Goal: Task Accomplishment & Management: Use online tool/utility

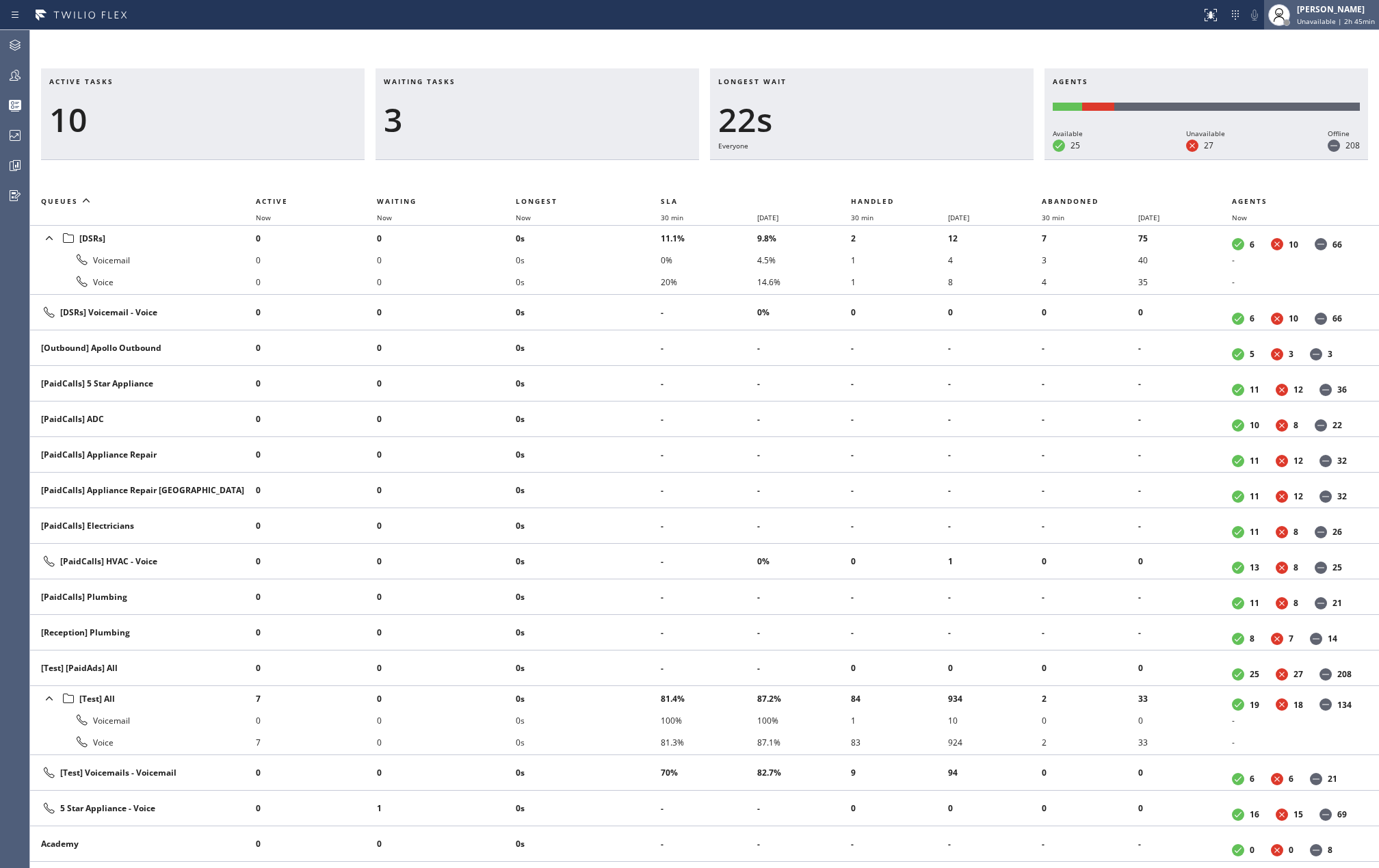
click at [1319, 17] on span "Unavailable | 2h 45min" at bounding box center [1336, 21] width 78 height 9
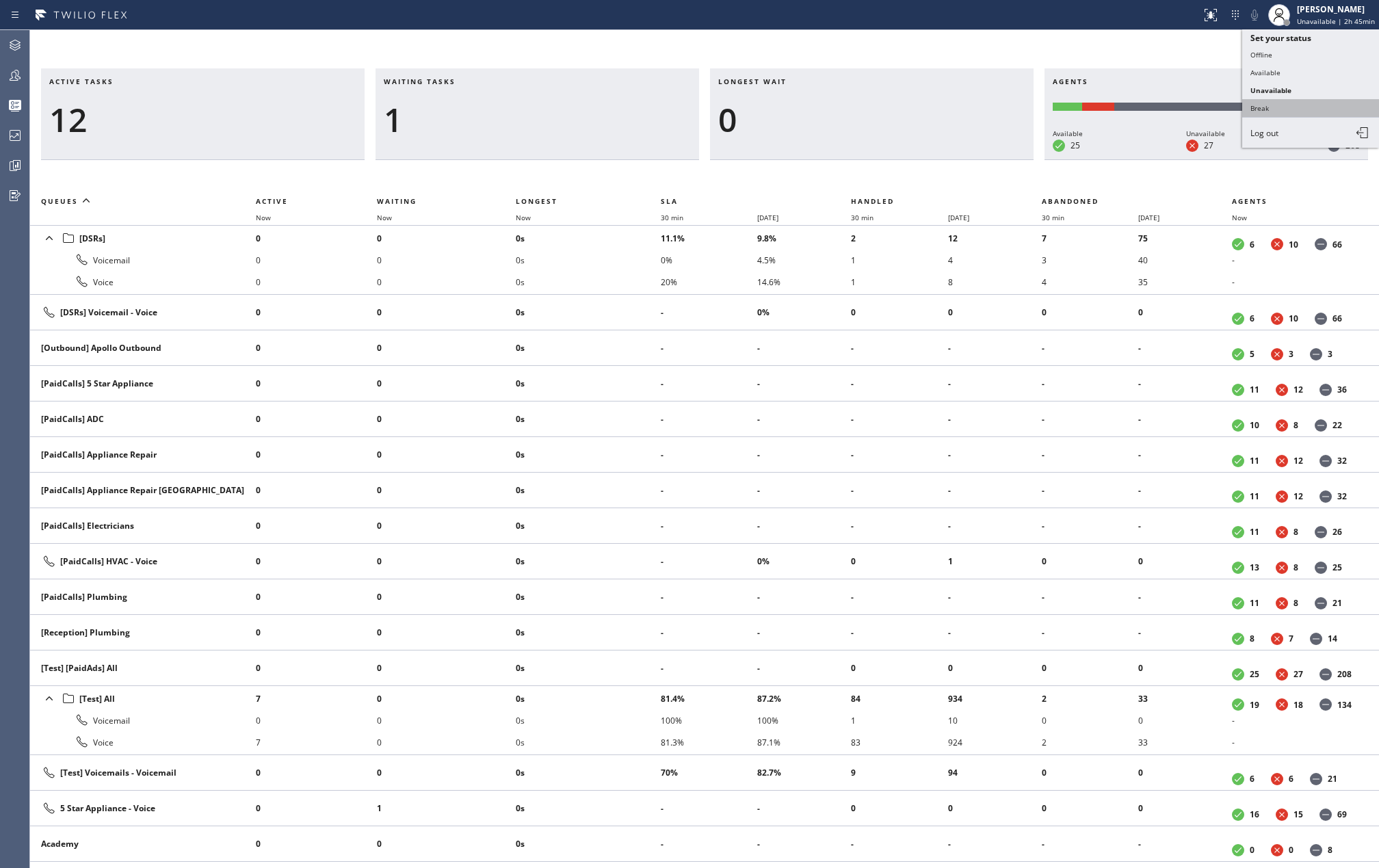
click at [1280, 101] on button "Break" at bounding box center [1311, 108] width 137 height 18
click at [706, 58] on div "Active tasks 12 Waiting tasks 1 Longest wait 0 Agents Available 25 Unavailable …" at bounding box center [704, 449] width 1349 height 838
click at [531, 213] on span "Now" at bounding box center [523, 217] width 15 height 9
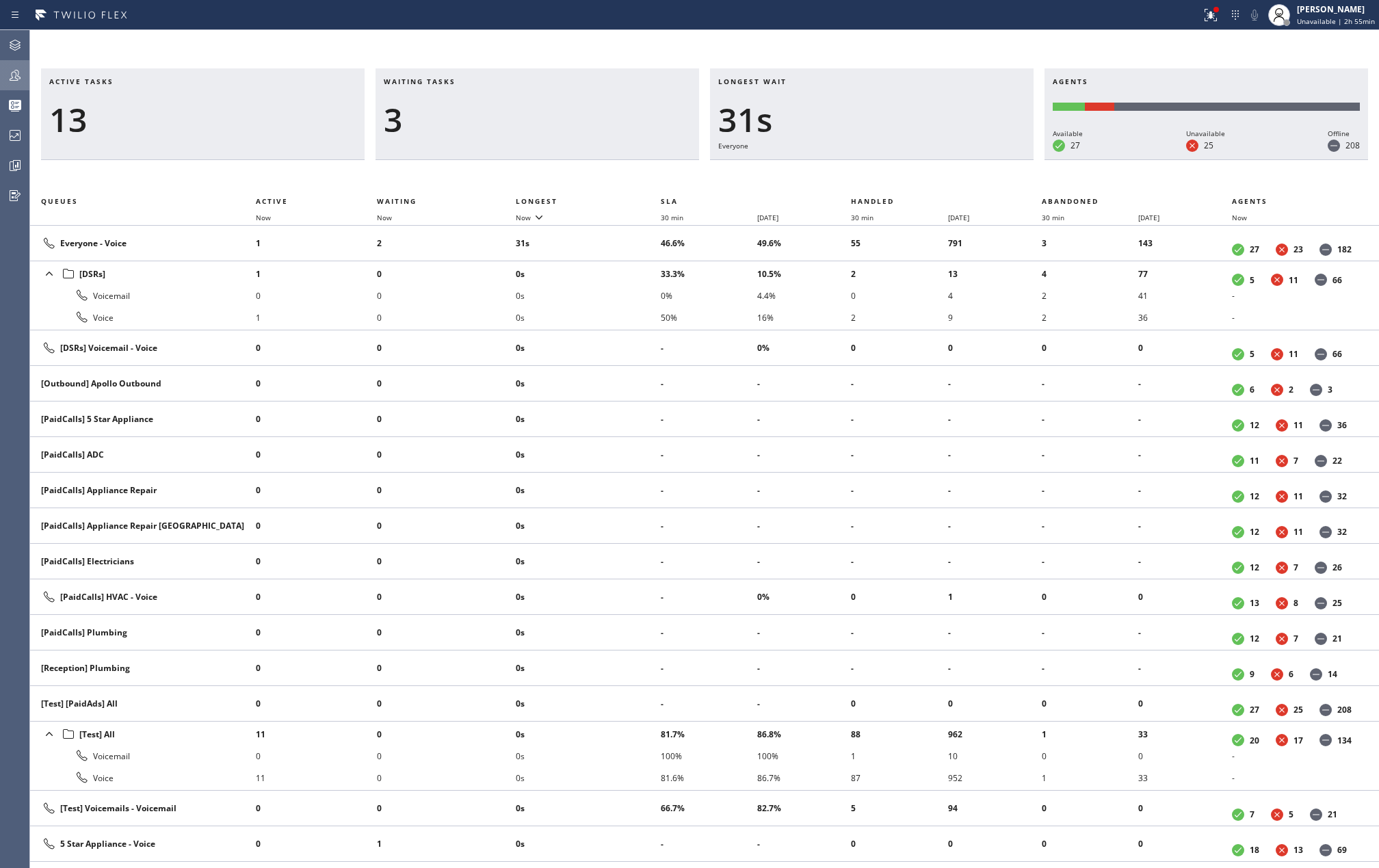
click at [15, 78] on icon at bounding box center [14, 75] width 17 height 17
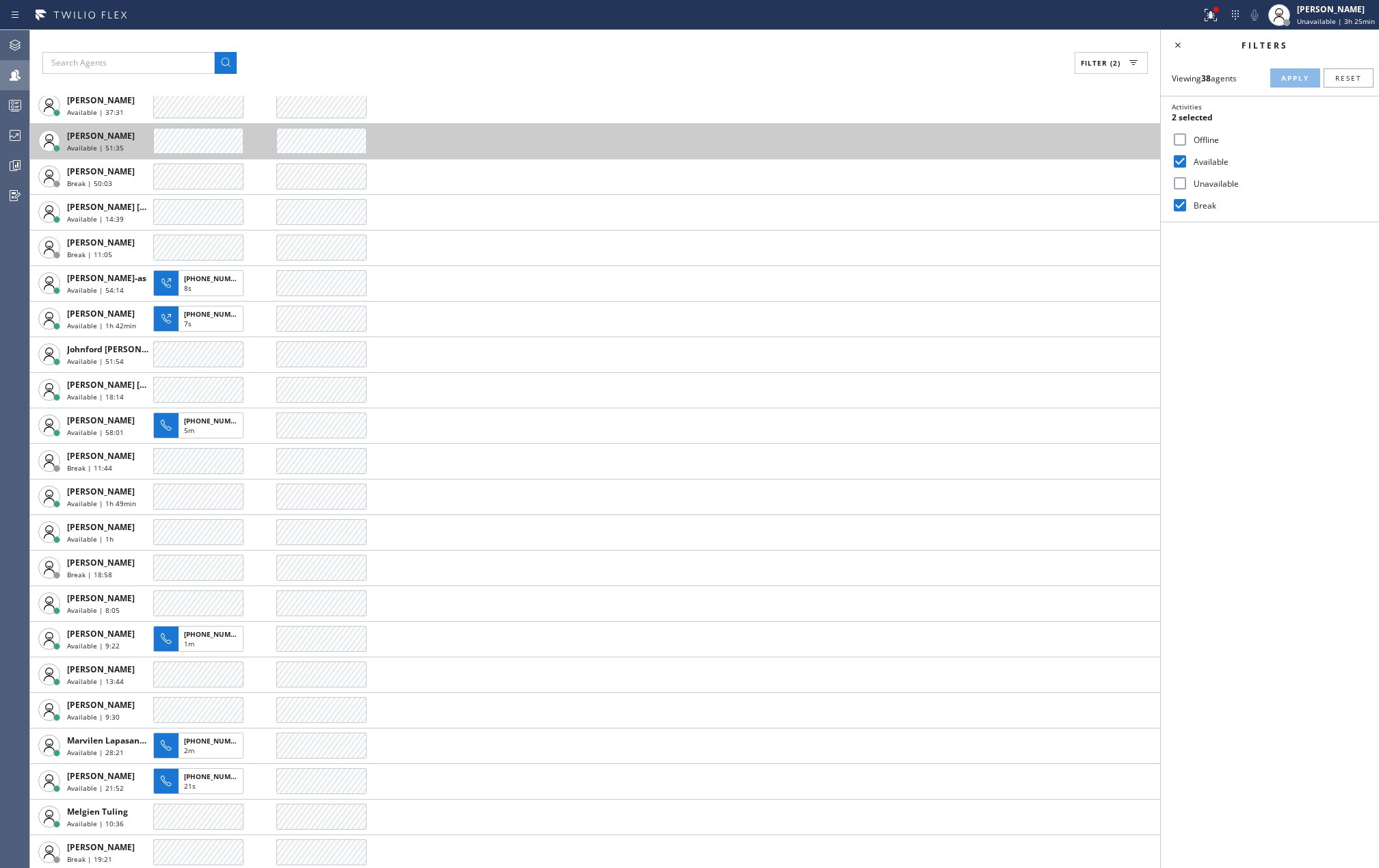
scroll to position [309, 0]
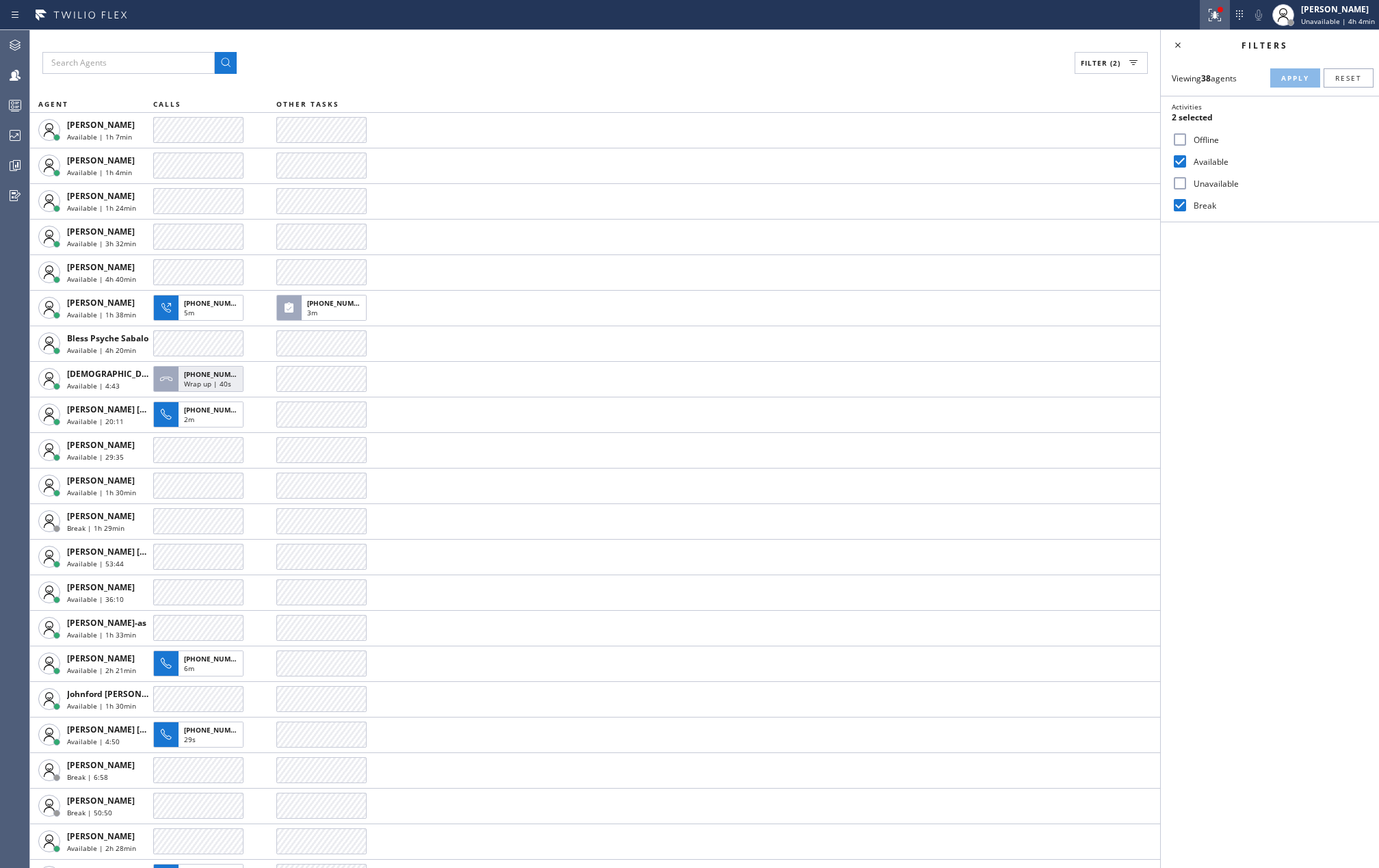
click at [1217, 15] on icon at bounding box center [1212, 13] width 8 height 9
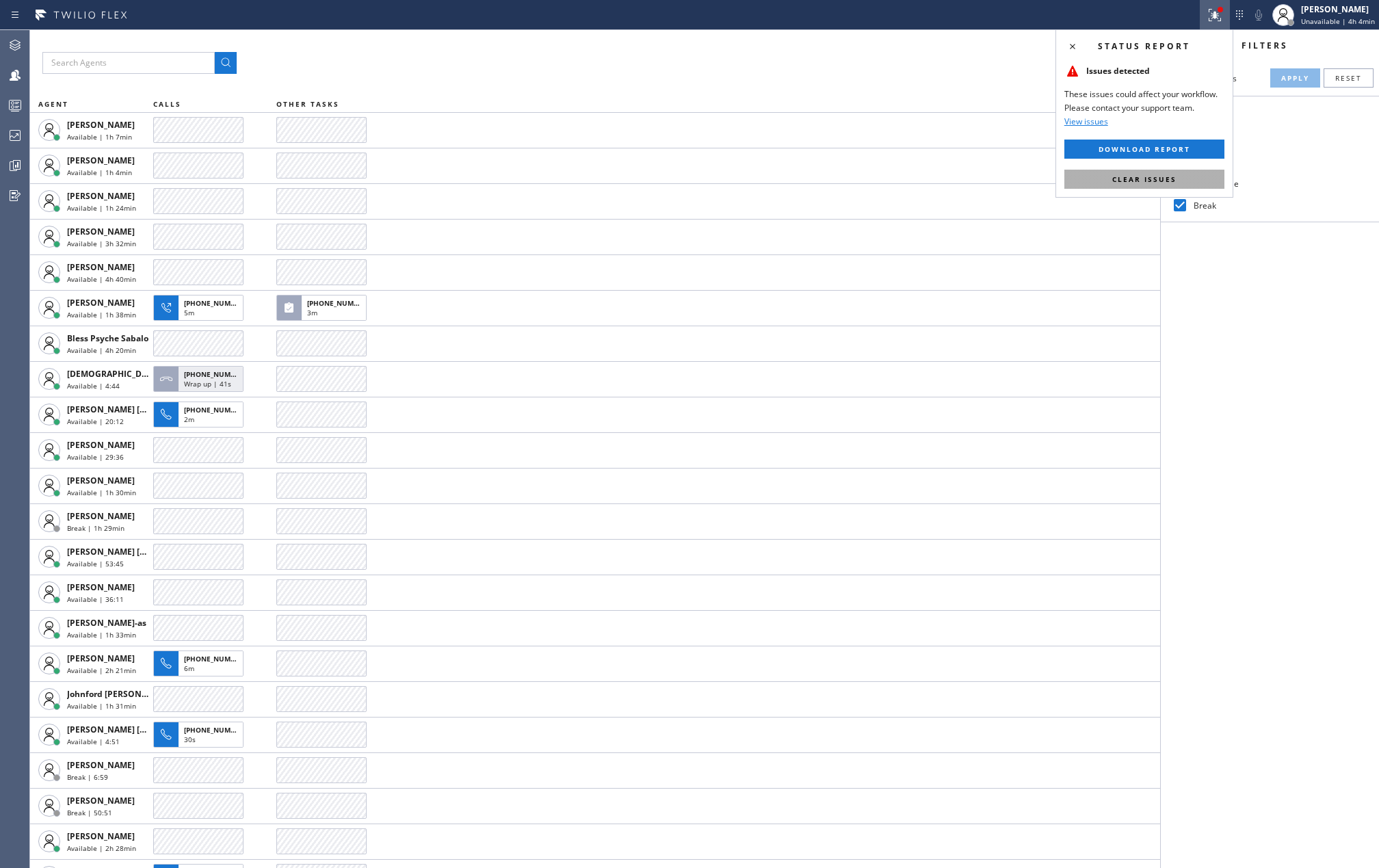
click at [1135, 181] on span "Clear issues" at bounding box center [1144, 179] width 64 height 9
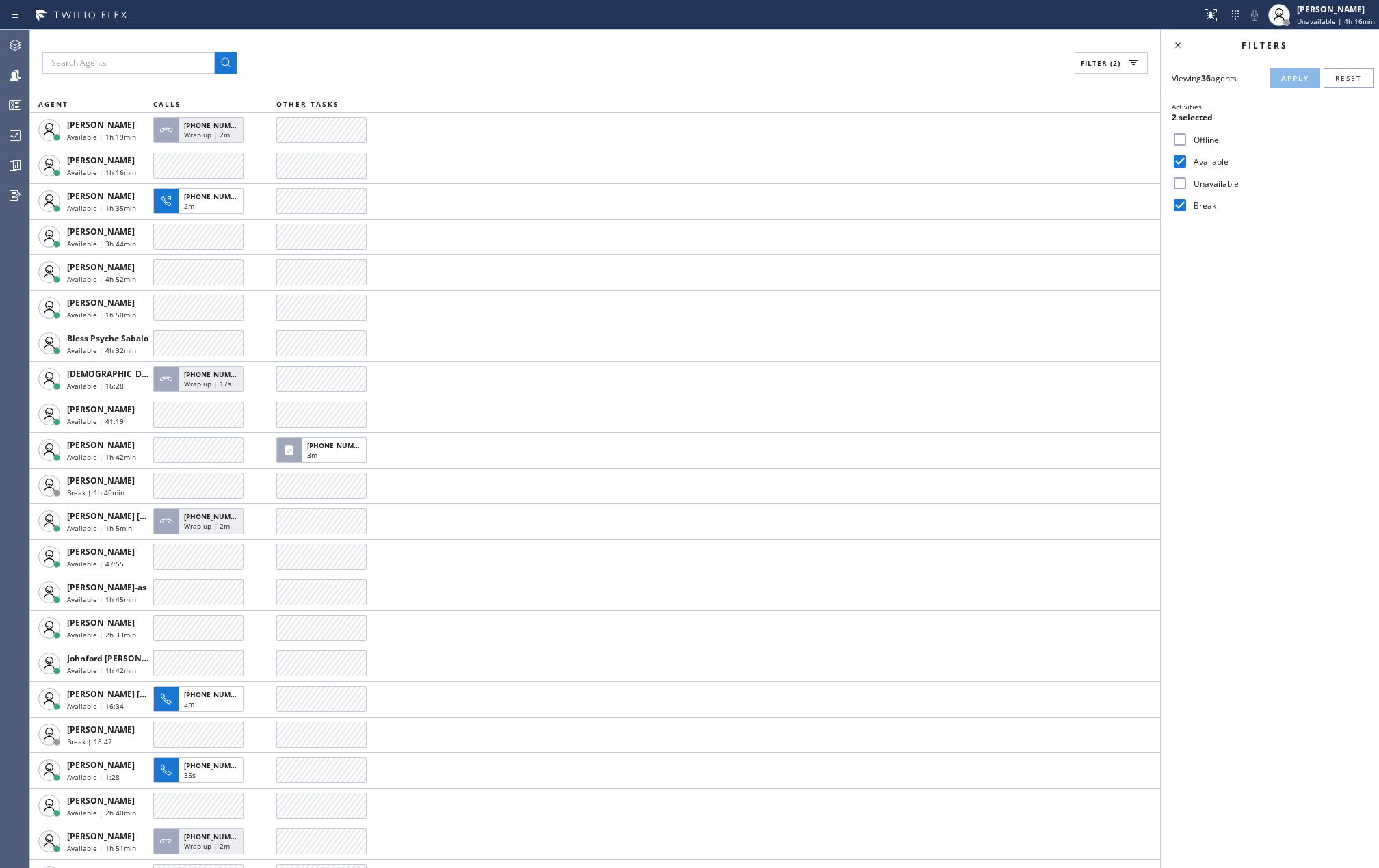
click at [30, 80] on div "Filter (2) AGENT CALLS OTHER TASKS Abe Collarte Available | 1h 19min +131092724…" at bounding box center [595, 449] width 1130 height 838
drag, startPoint x: 1178, startPoint y: 201, endPoint x: 1254, endPoint y: 128, distance: 105.4
click at [1186, 195] on div "Break" at bounding box center [1269, 205] width 218 height 22
click at [1177, 203] on input "Break" at bounding box center [1180, 205] width 17 height 17
checkbox input "false"
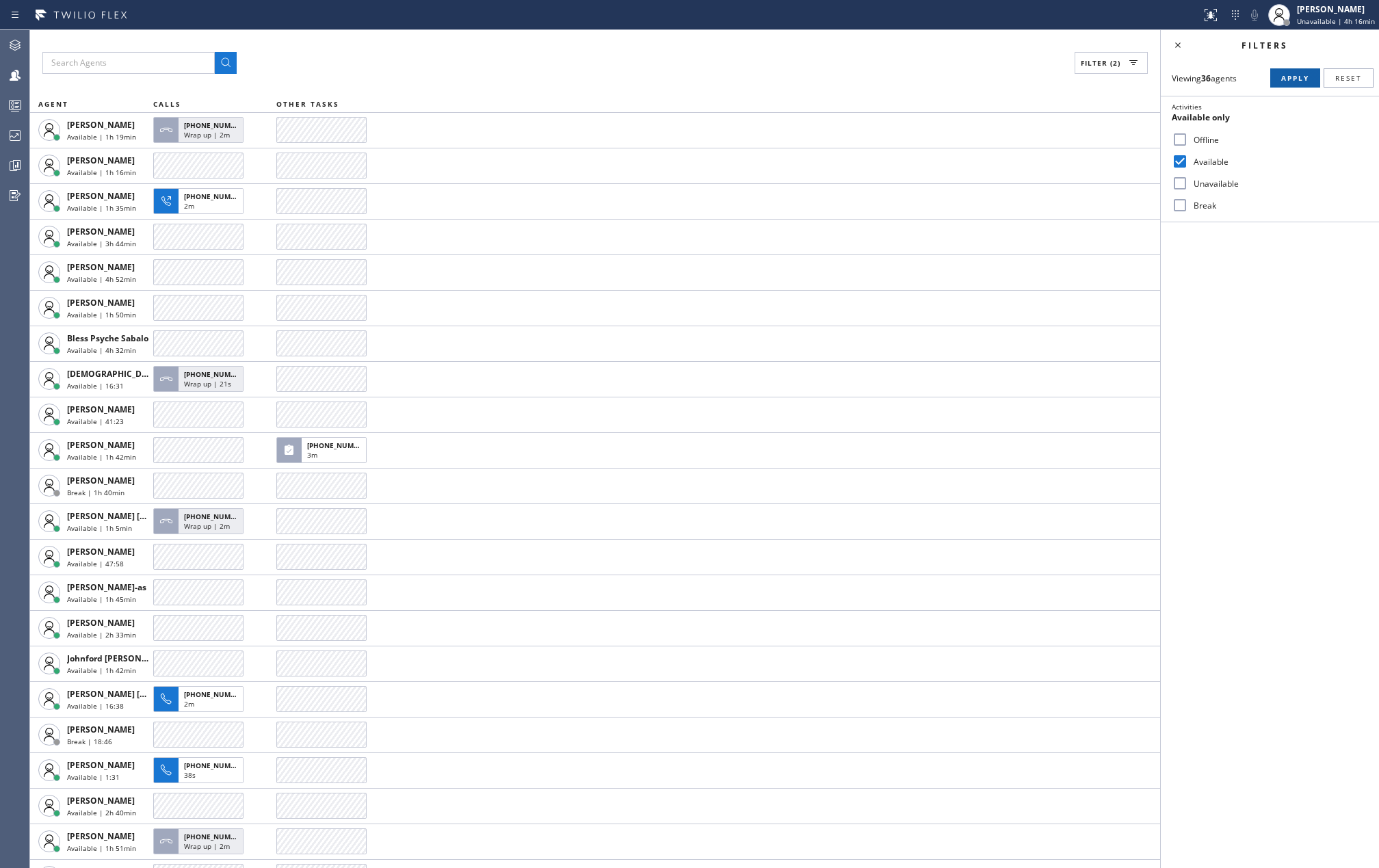
click at [1279, 74] on button "Apply" at bounding box center [1295, 78] width 50 height 19
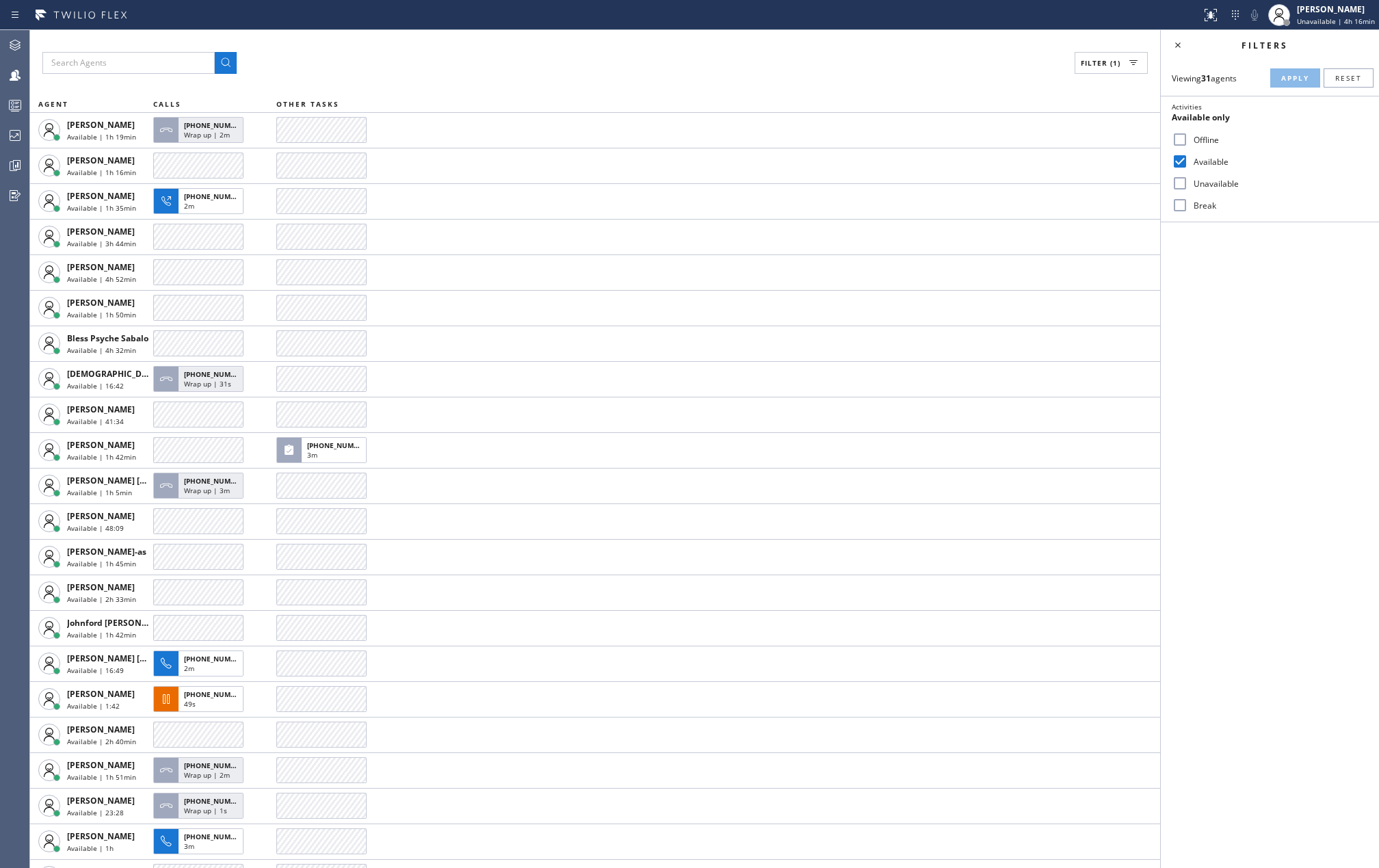
click at [538, 77] on div "Filter (1) AGENT CALLS OTHER TASKS Abe Collarte Available | 1h 19min +131092724…" at bounding box center [595, 449] width 1130 height 838
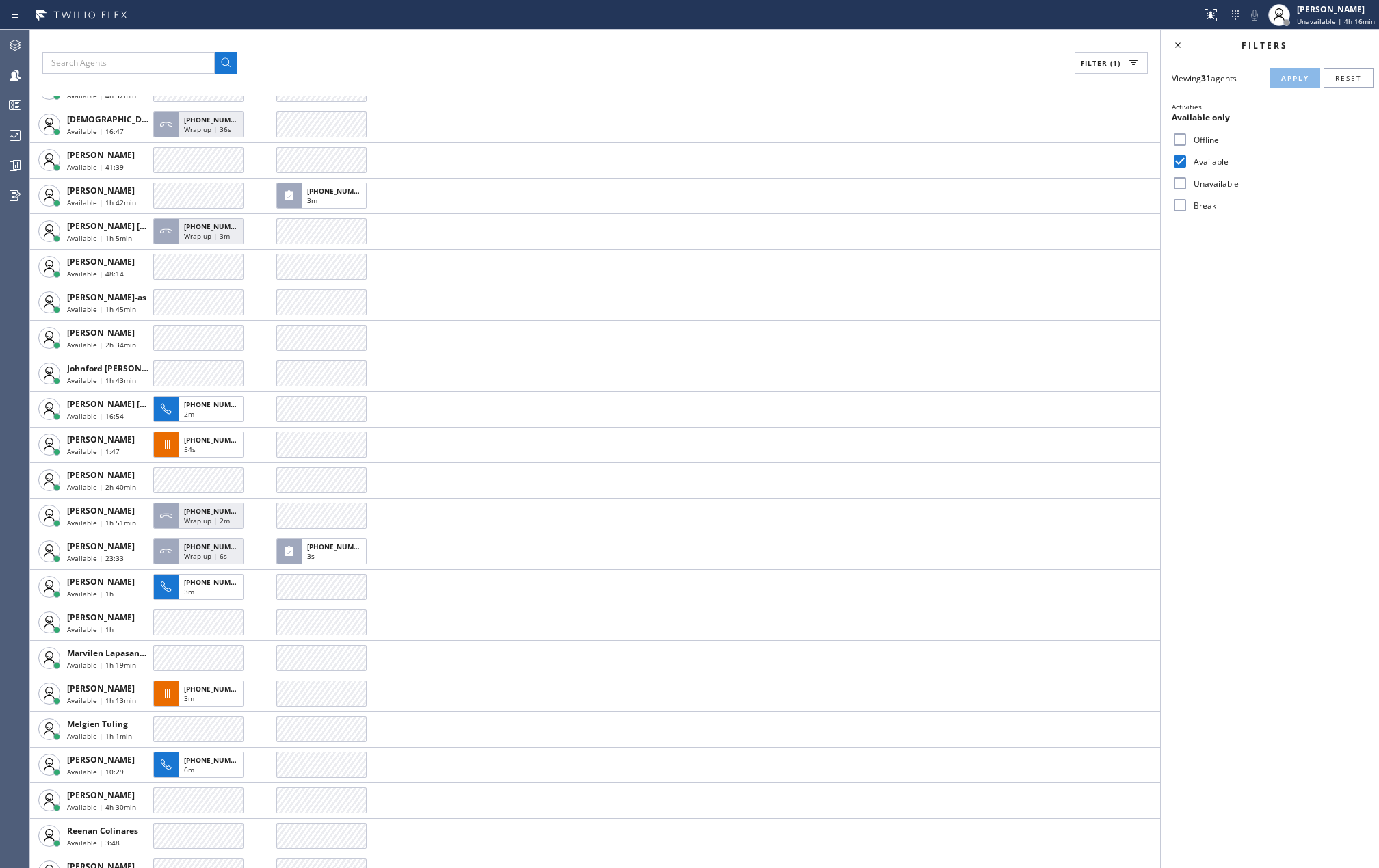
scroll to position [274, 0]
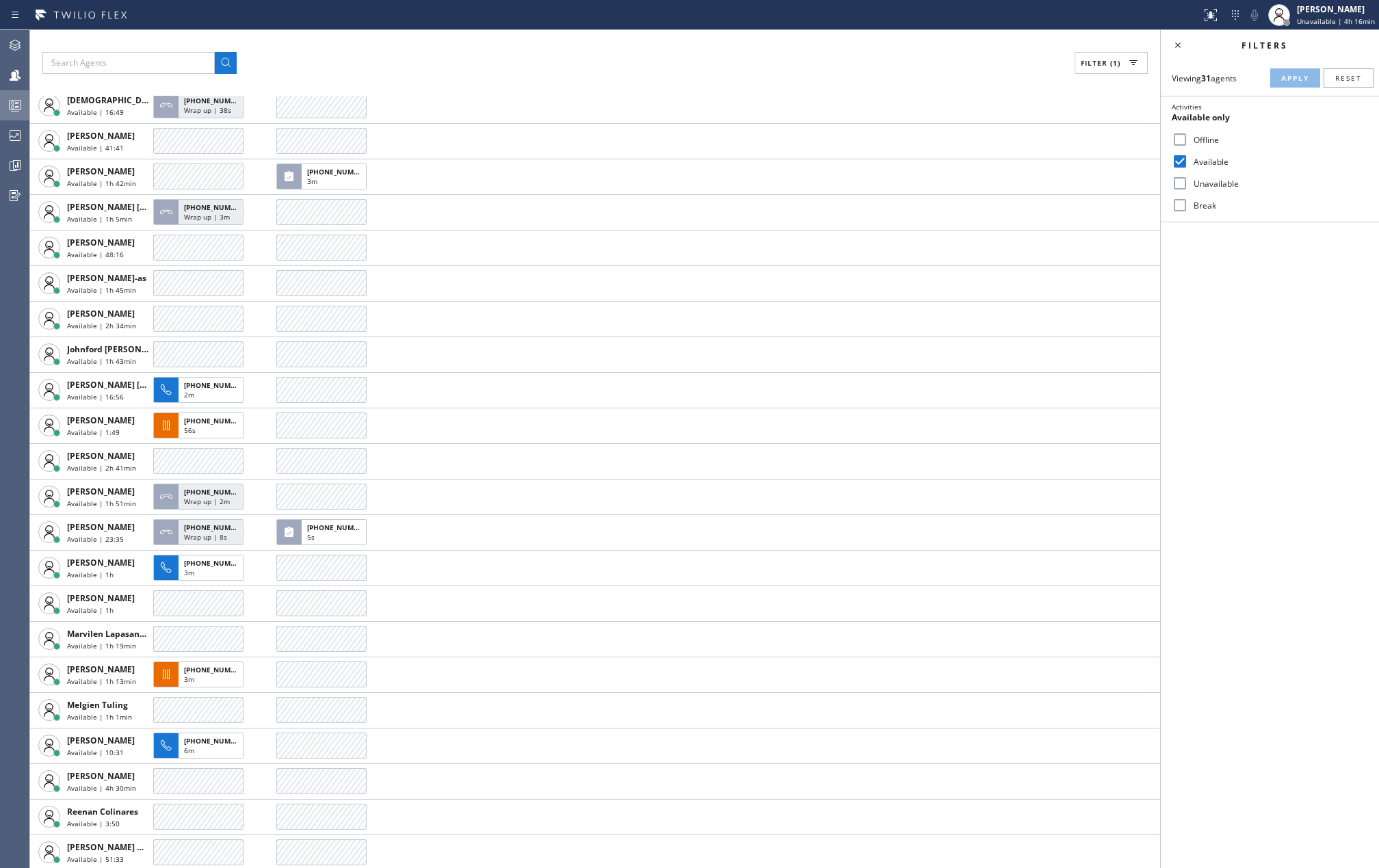
click at [12, 107] on icon at bounding box center [14, 105] width 17 height 17
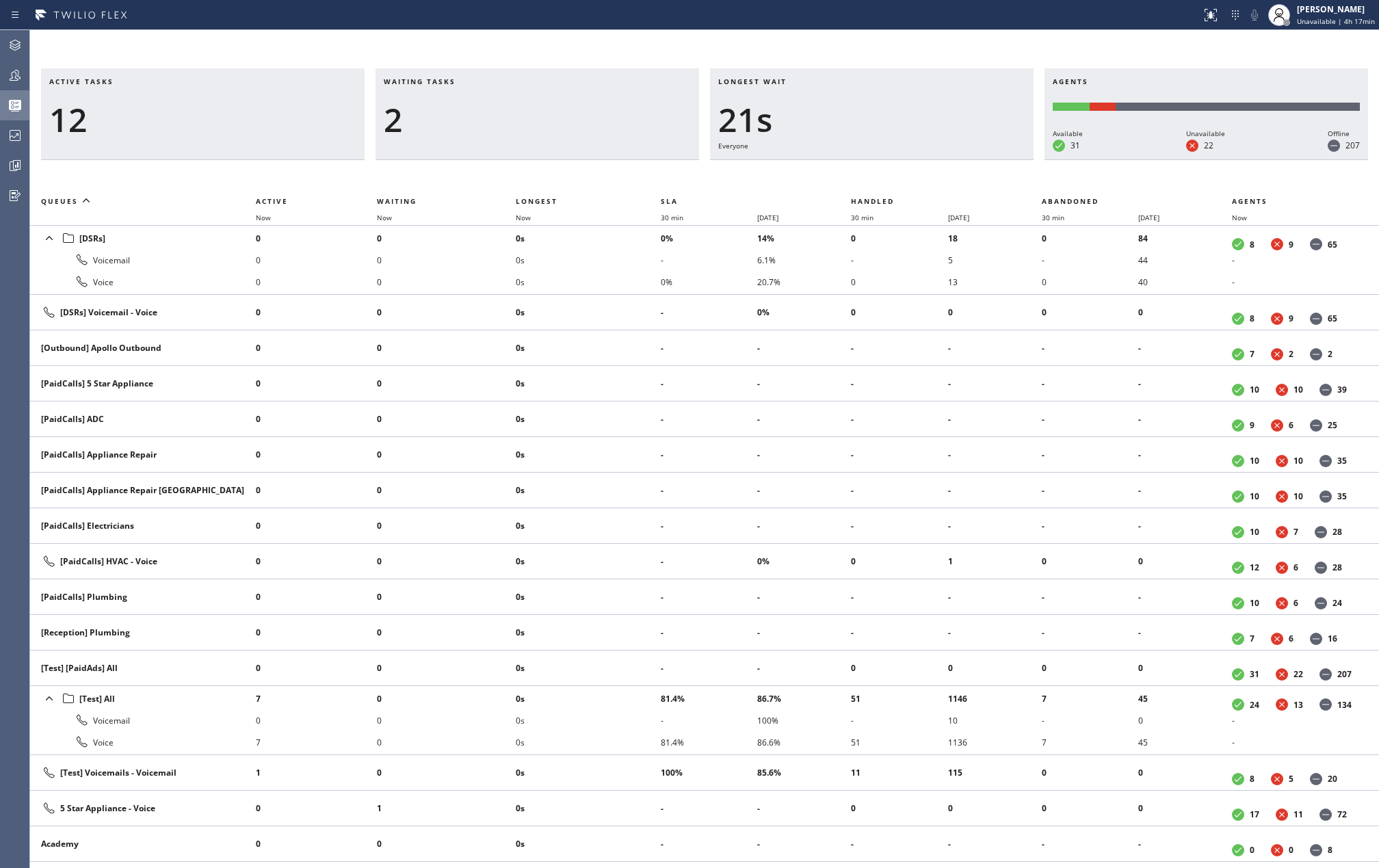
click at [386, 36] on div "Active tasks 12 Waiting tasks 2 Longest wait 21s Everyone Agents Available 31 U…" at bounding box center [704, 449] width 1349 height 838
click at [529, 220] on span "Now" at bounding box center [523, 217] width 15 height 9
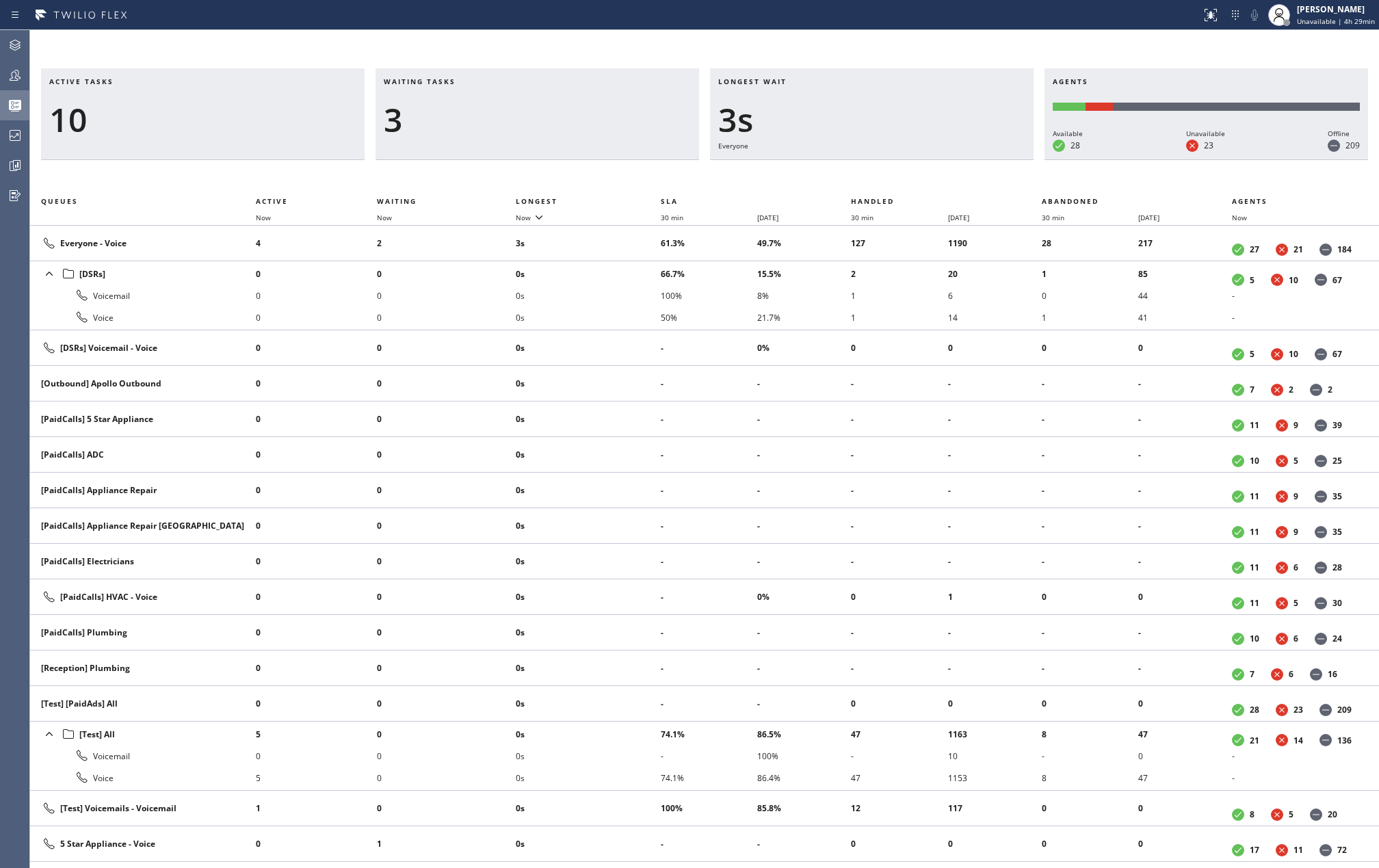
click at [452, 40] on div "Active tasks 10 Waiting tasks 3 Longest wait 3s Everyone Agents Available 28 Un…" at bounding box center [704, 449] width 1349 height 838
